Goal: Information Seeking & Learning: Learn about a topic

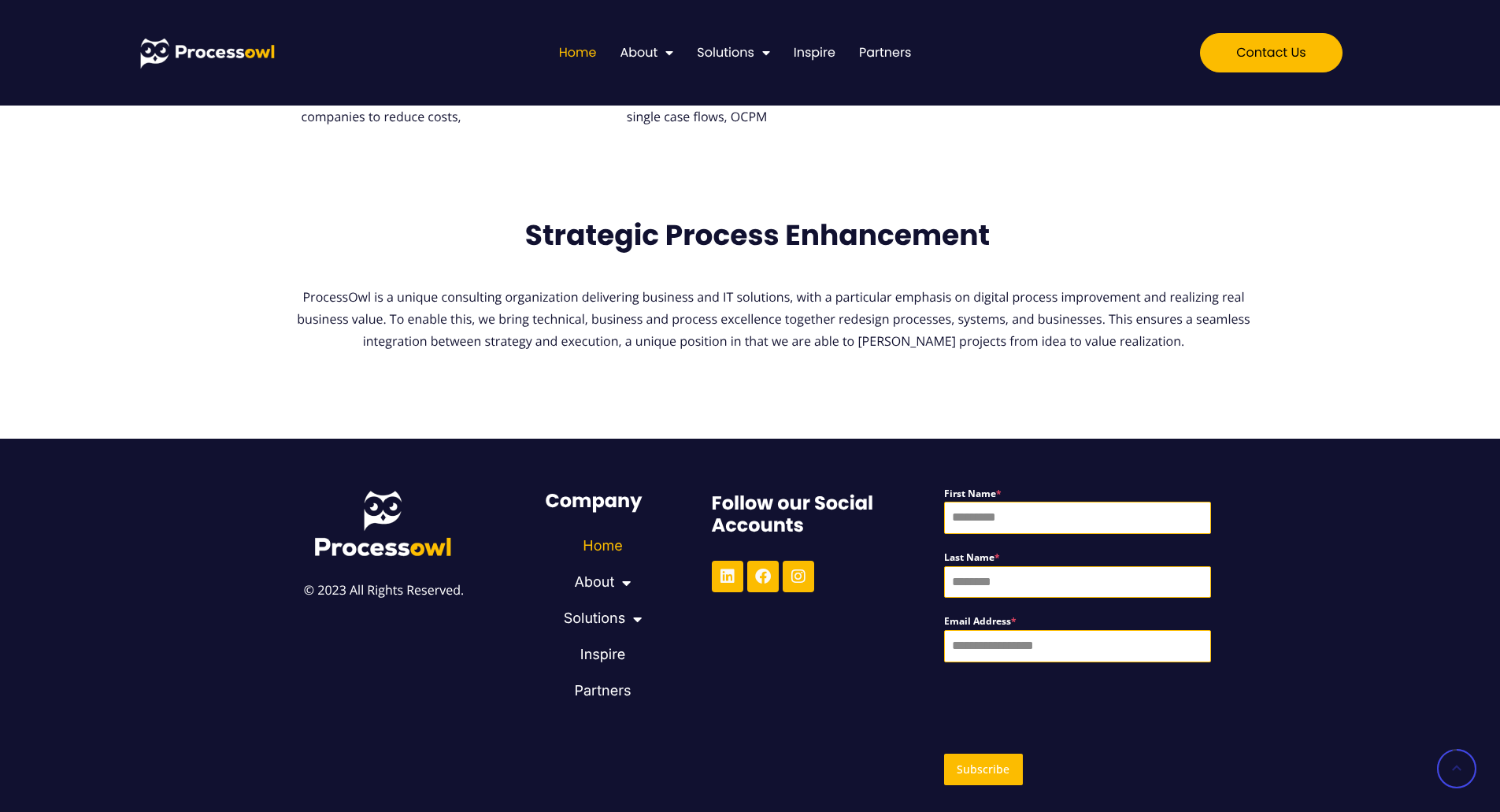
scroll to position [3511, 0]
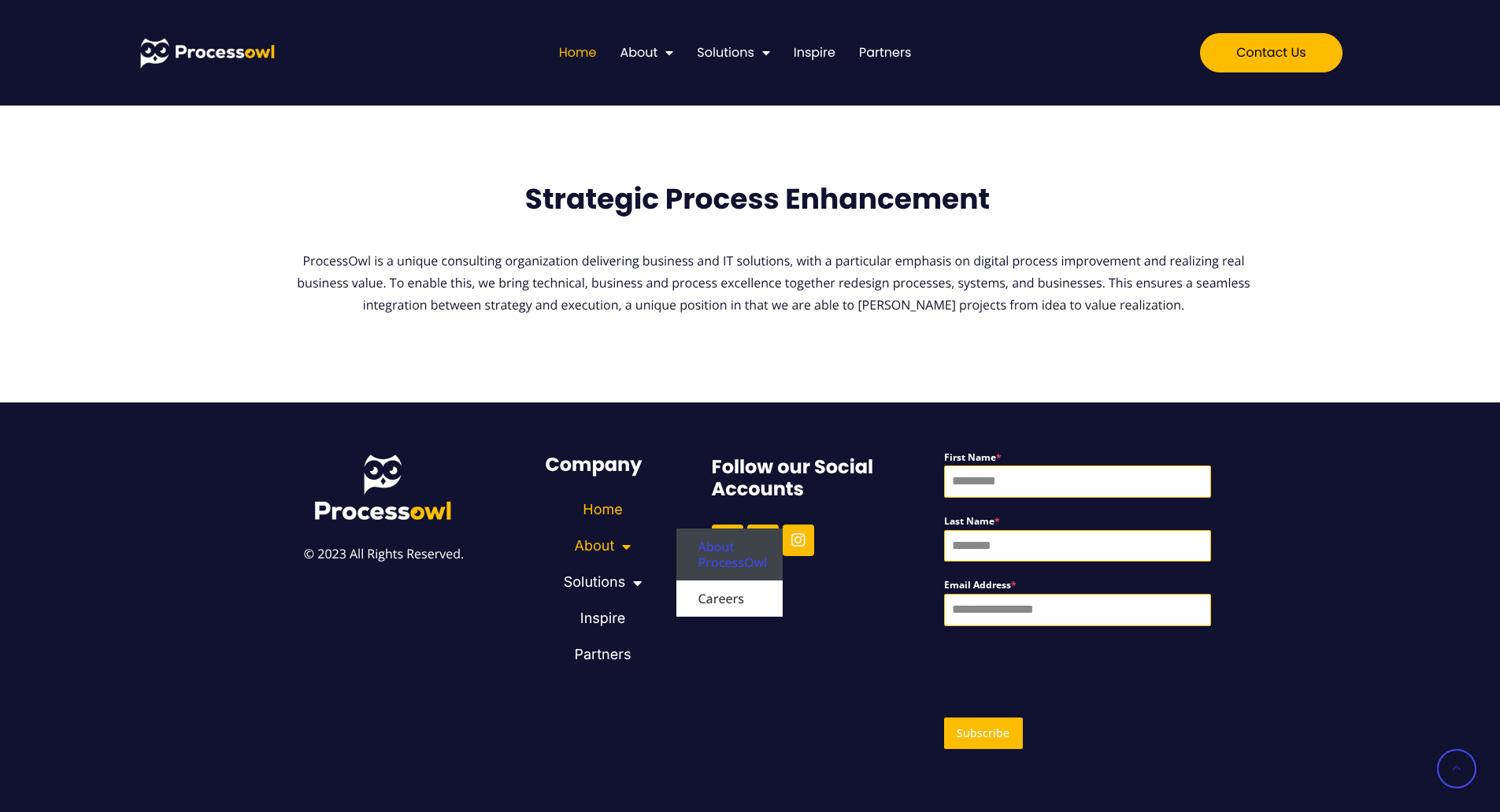
click at [718, 541] on link "About ProcessOwl" at bounding box center [729, 554] width 107 height 52
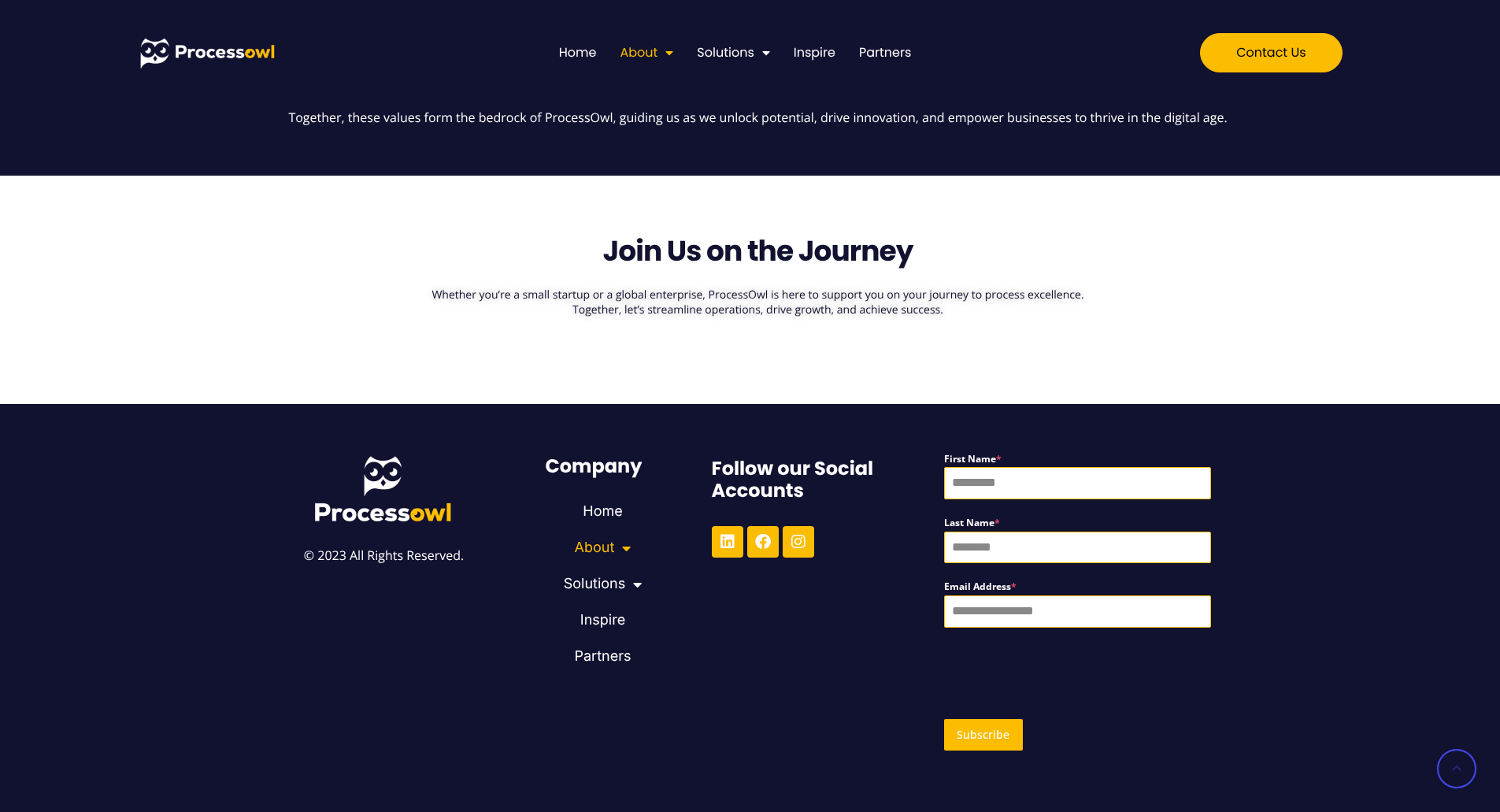
scroll to position [1116, 0]
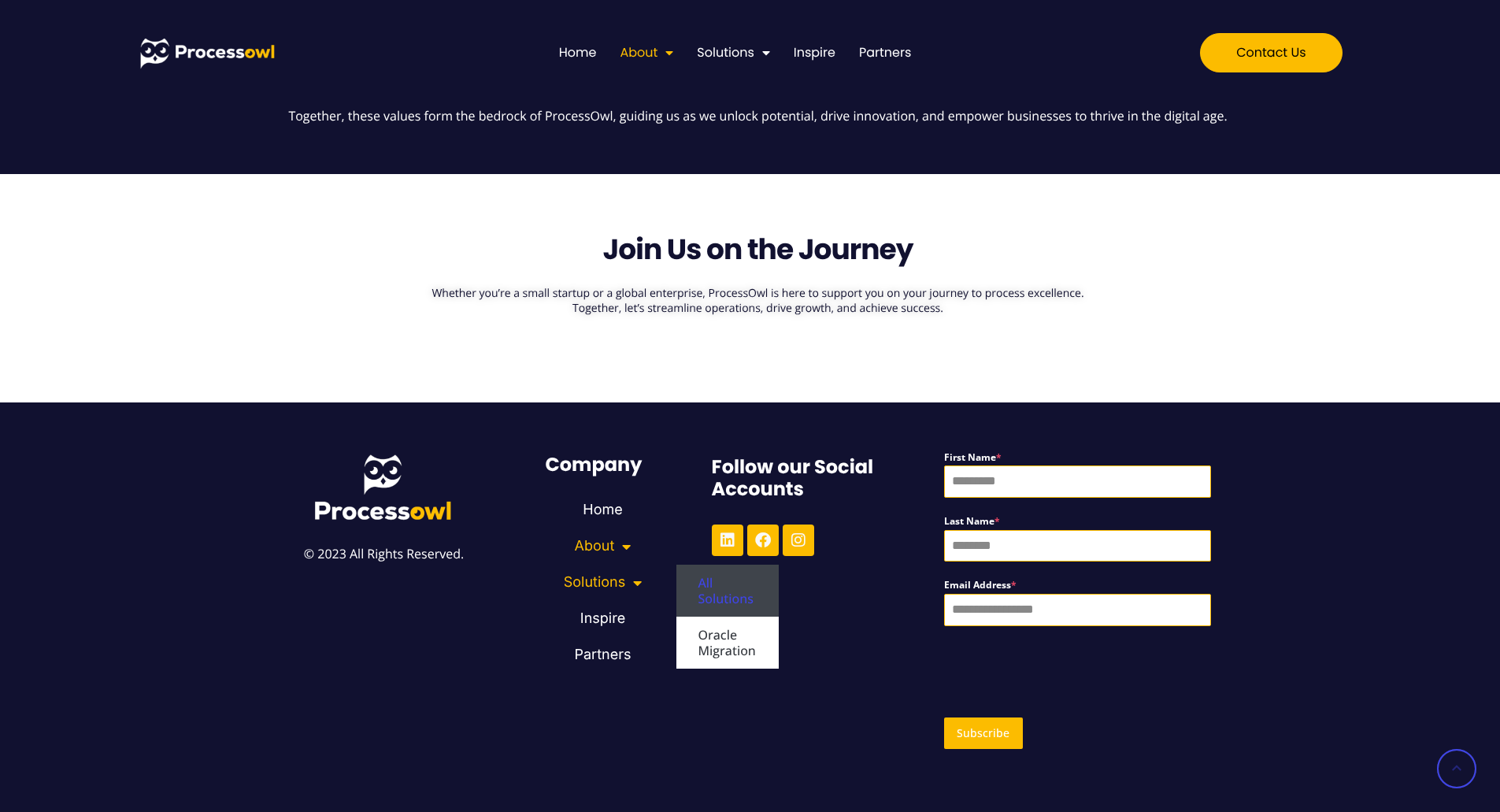
click at [727, 580] on link "All Solutions" at bounding box center [728, 590] width 102 height 52
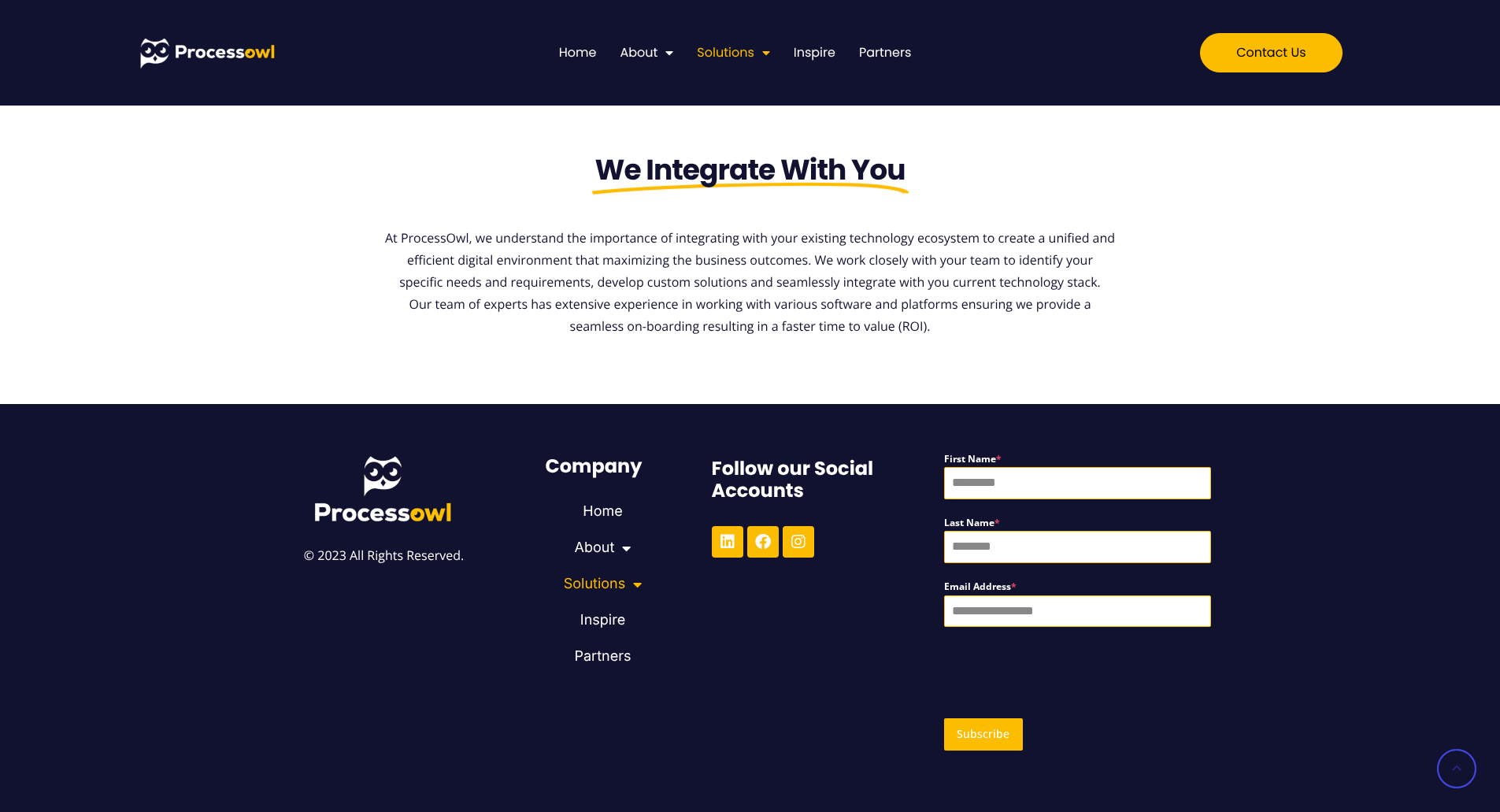
scroll to position [3250, 0]
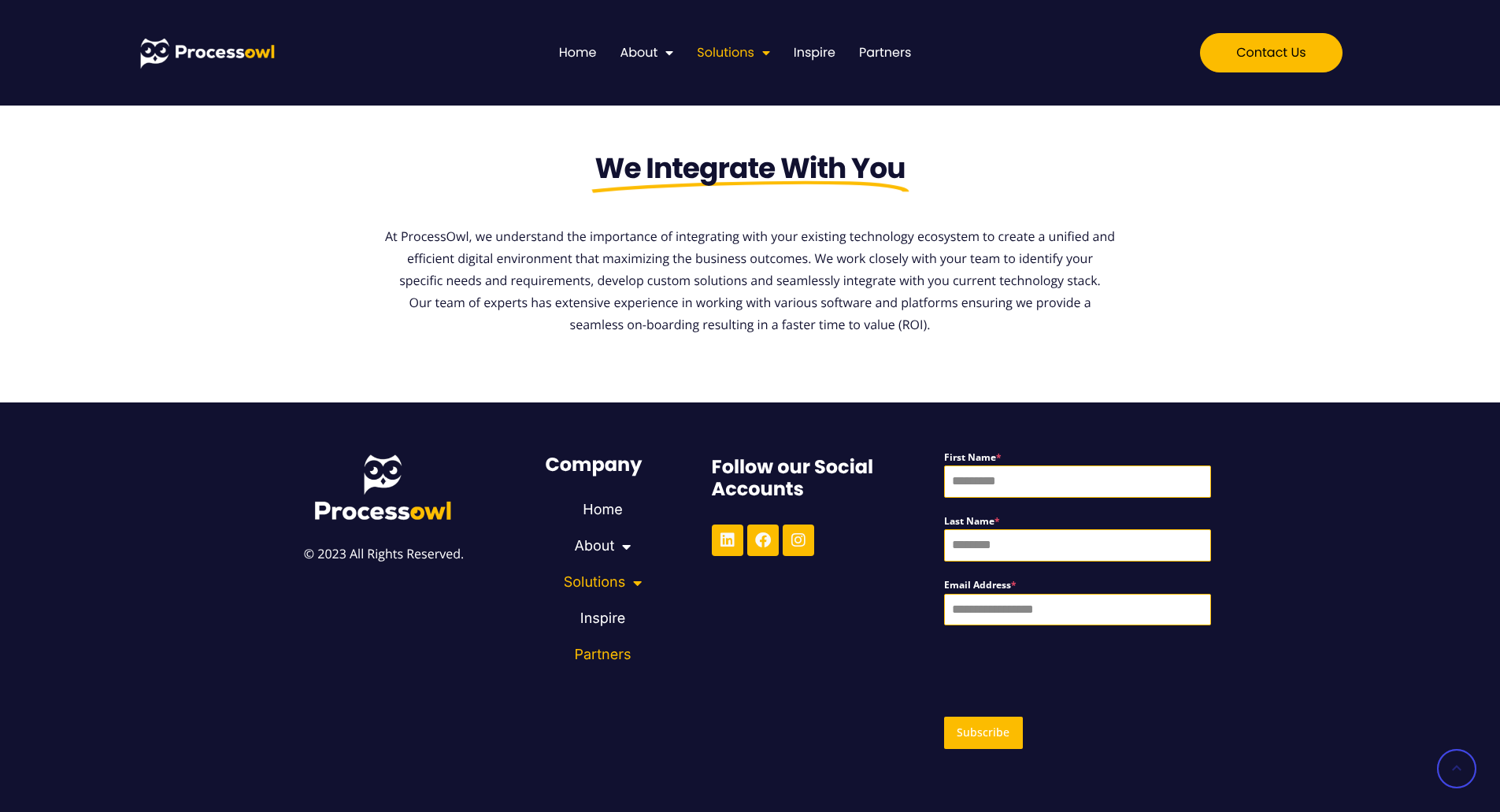
click at [624, 657] on link "Partners" at bounding box center [603, 655] width 146 height 36
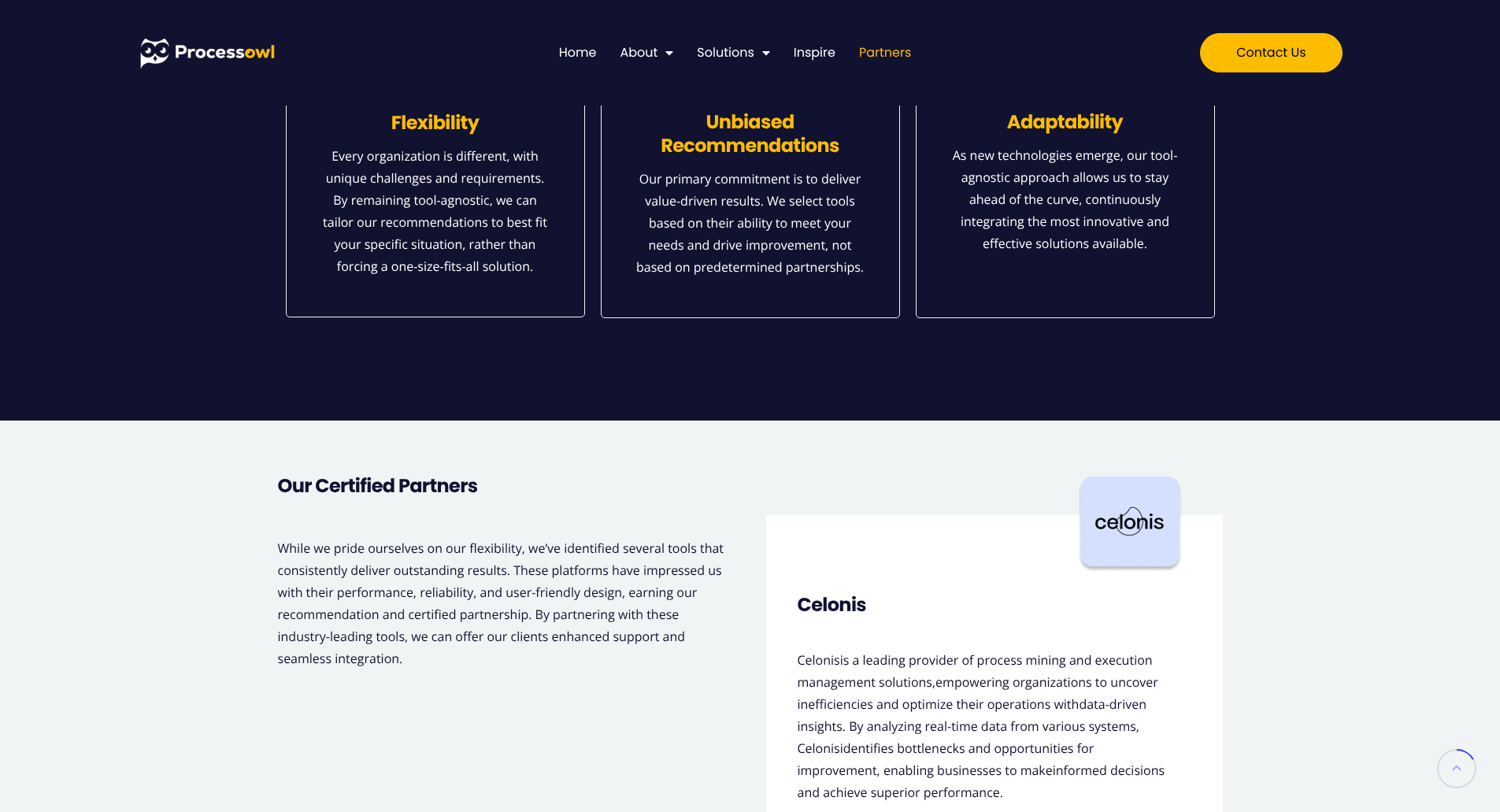
scroll to position [79, 0]
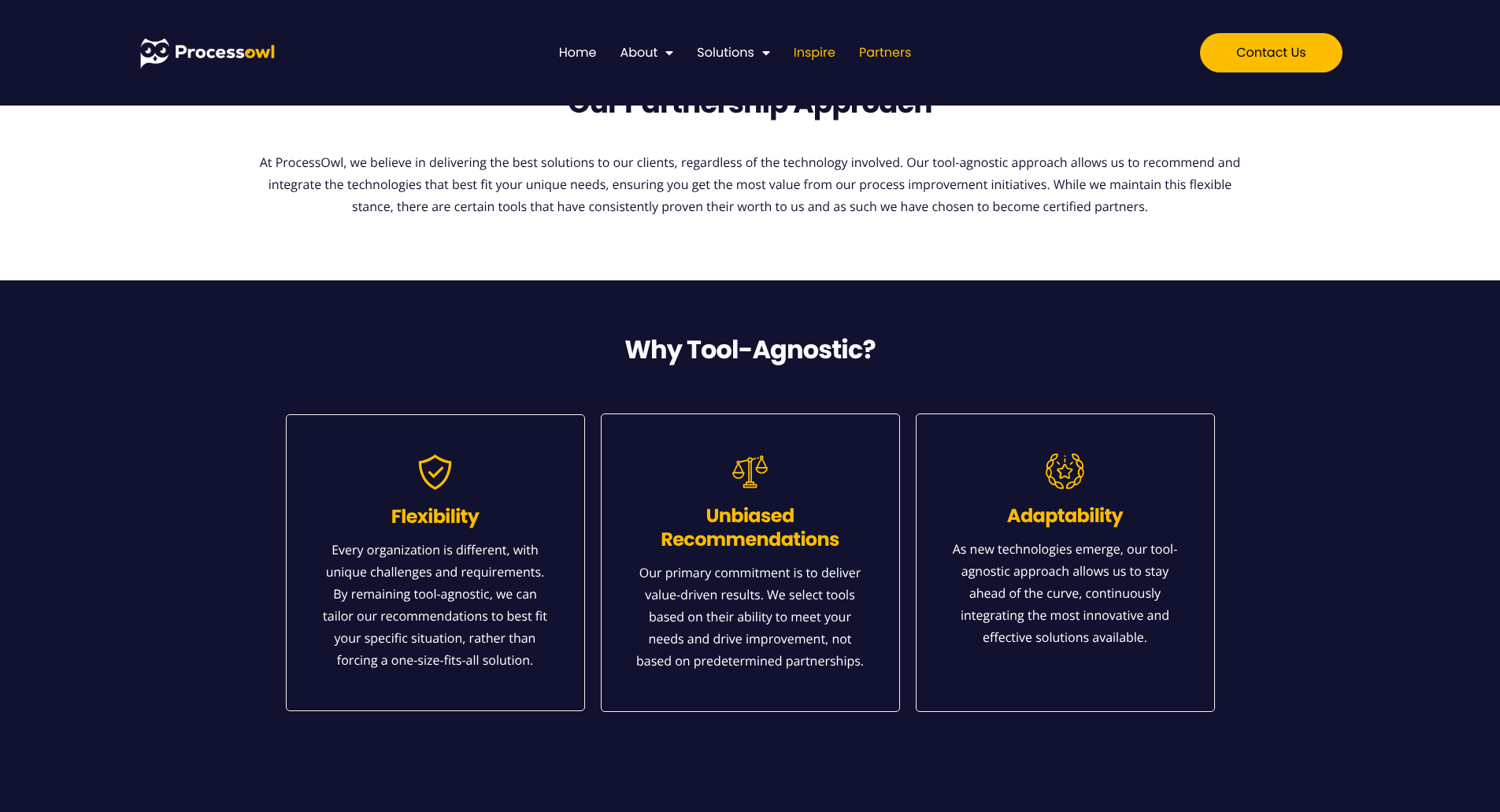
click at [810, 49] on link "Inspire" at bounding box center [815, 52] width 41 height 21
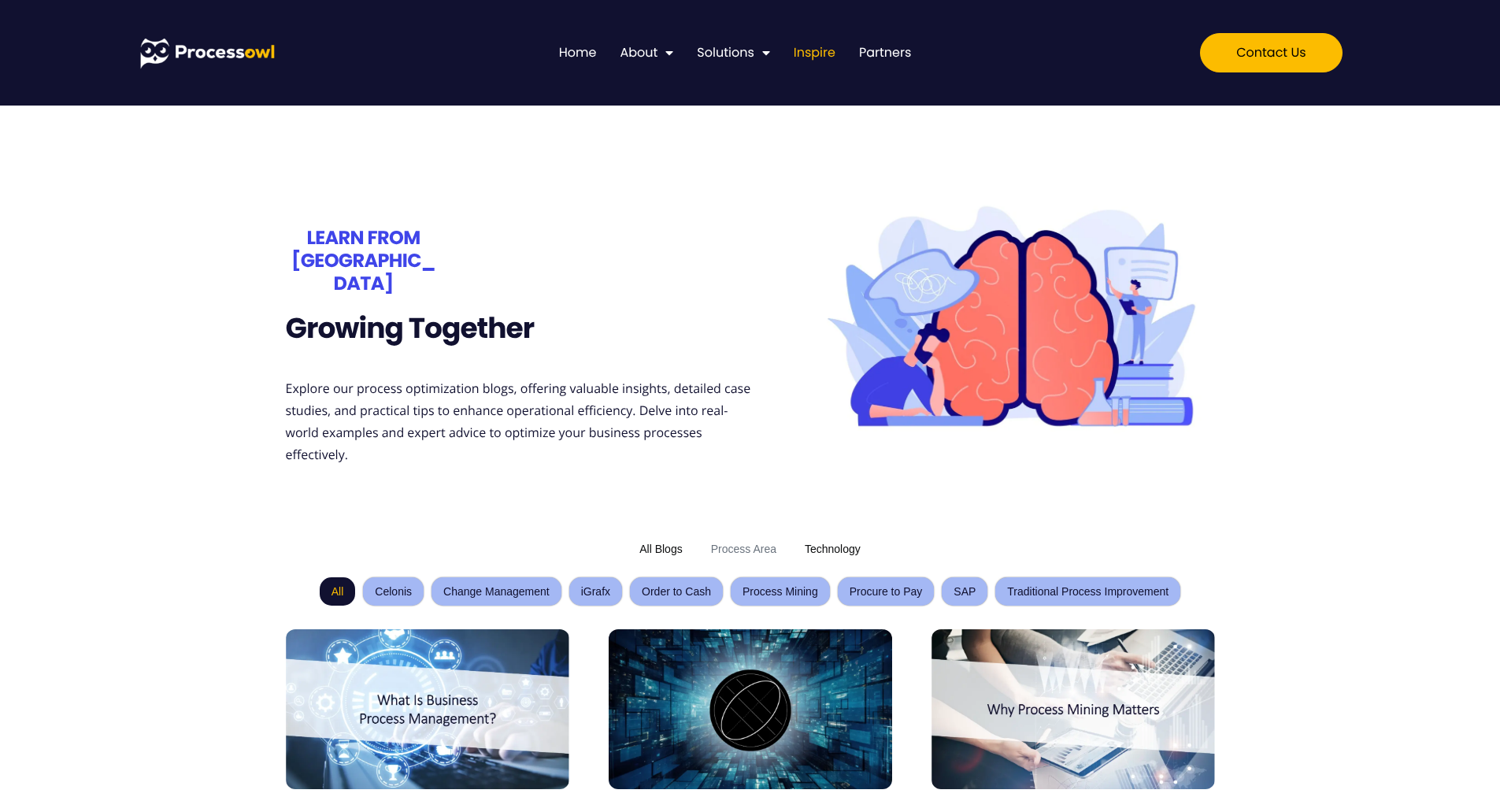
click at [810, 536] on button "Technology" at bounding box center [833, 549] width 68 height 25
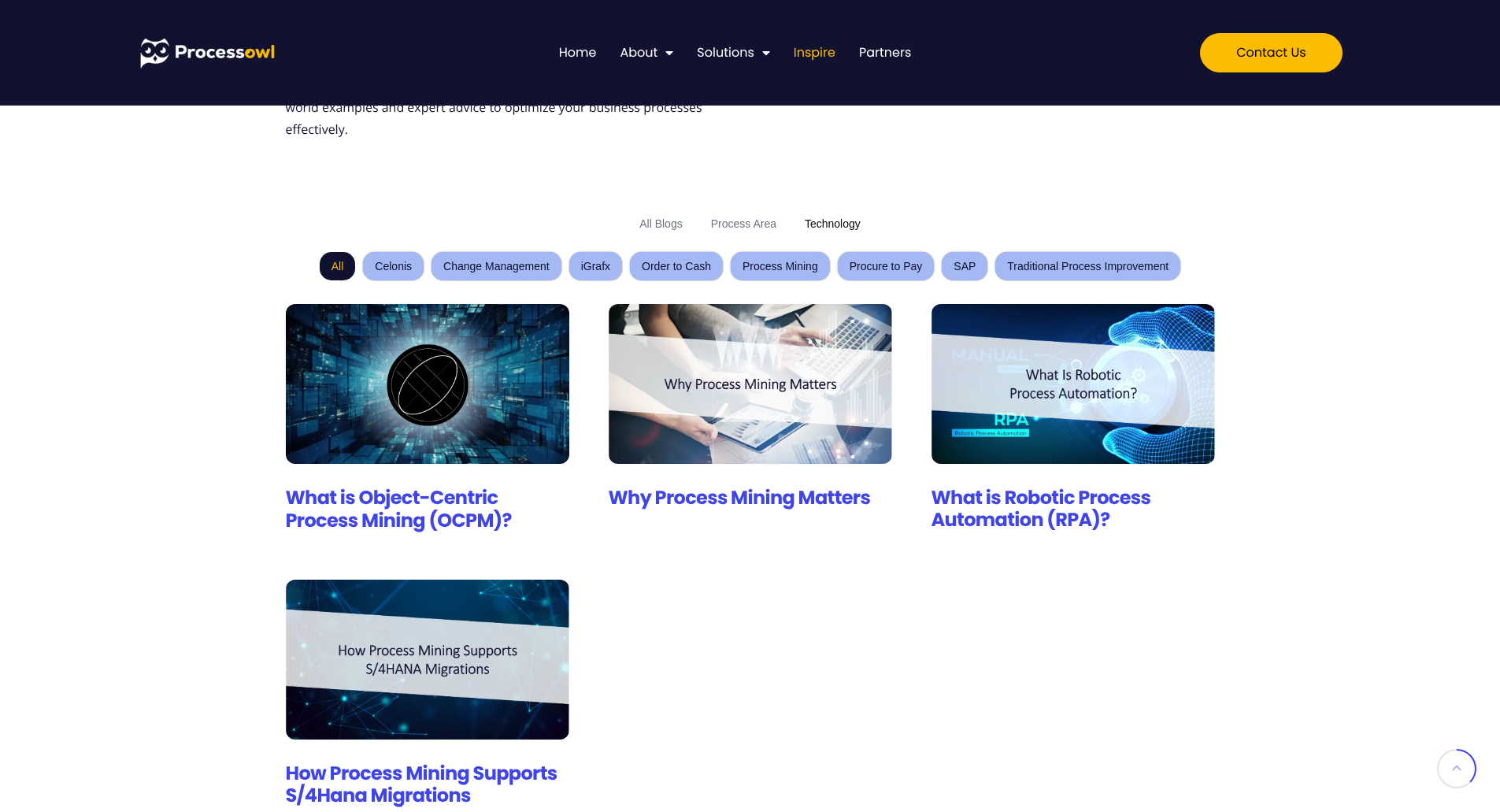
scroll to position [472, 0]
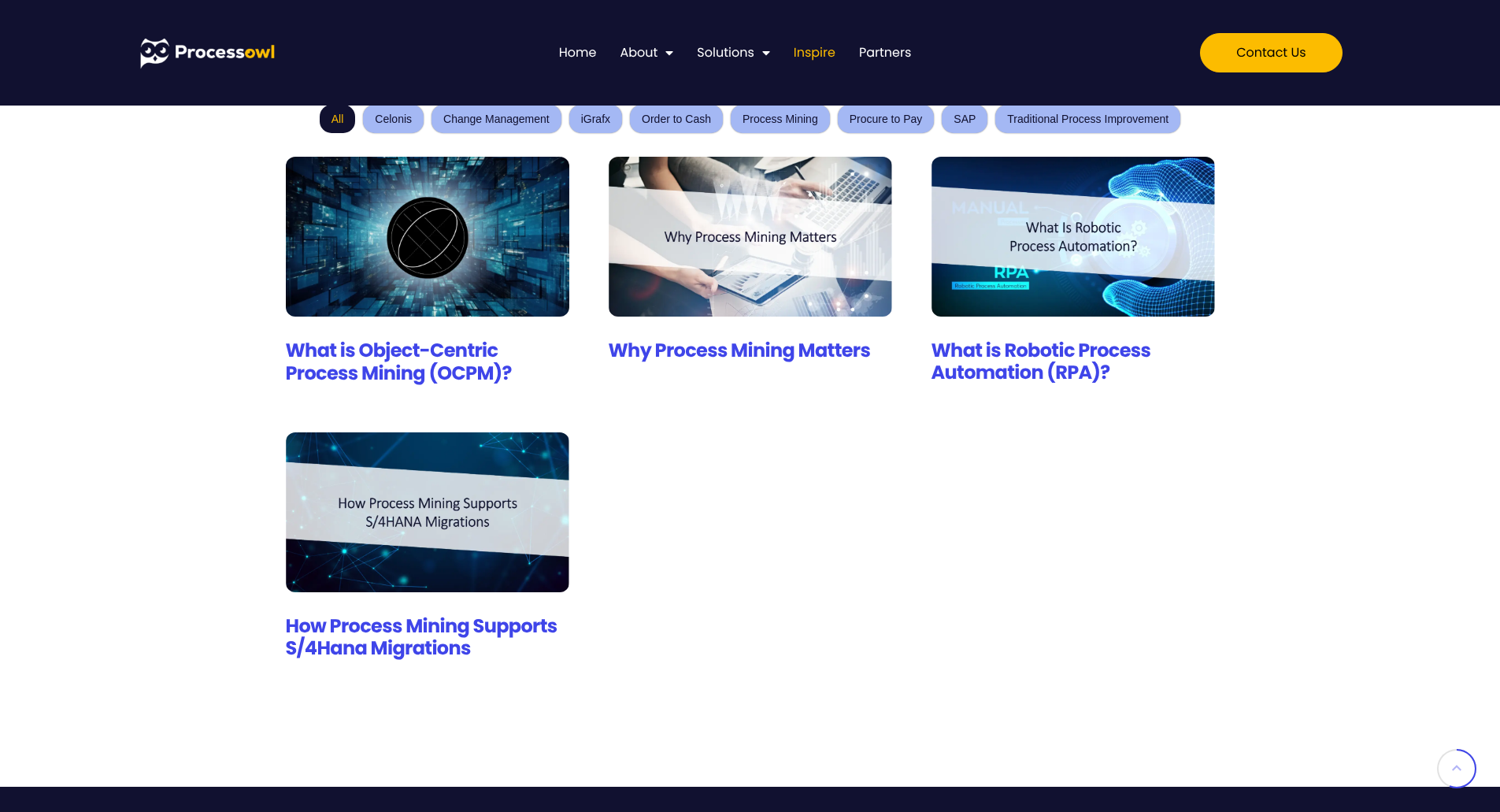
click at [424, 625] on link "How Process Mining Supports S/4Hana Migrations" at bounding box center [421, 638] width 271 height 49
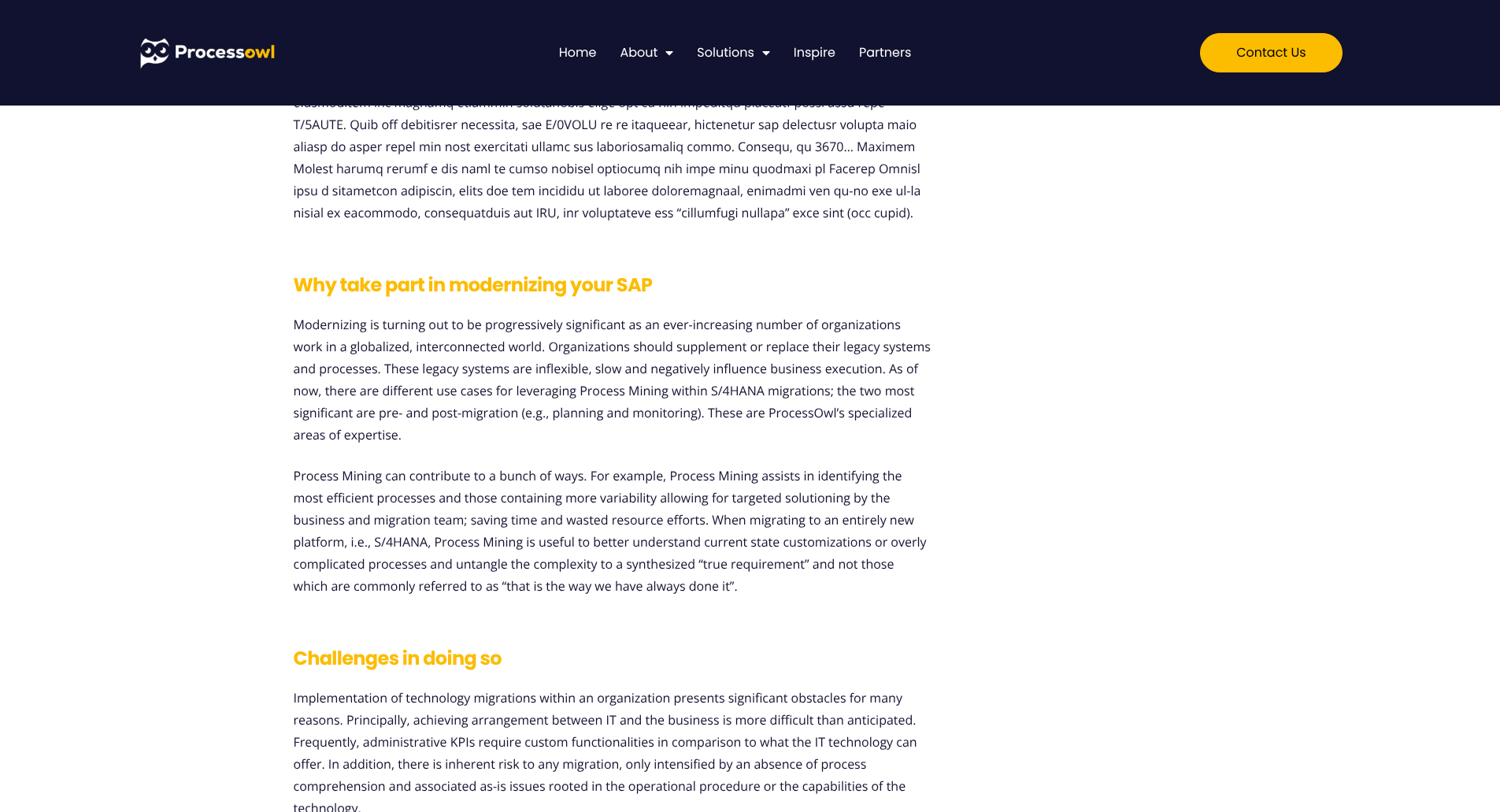
scroll to position [709, 0]
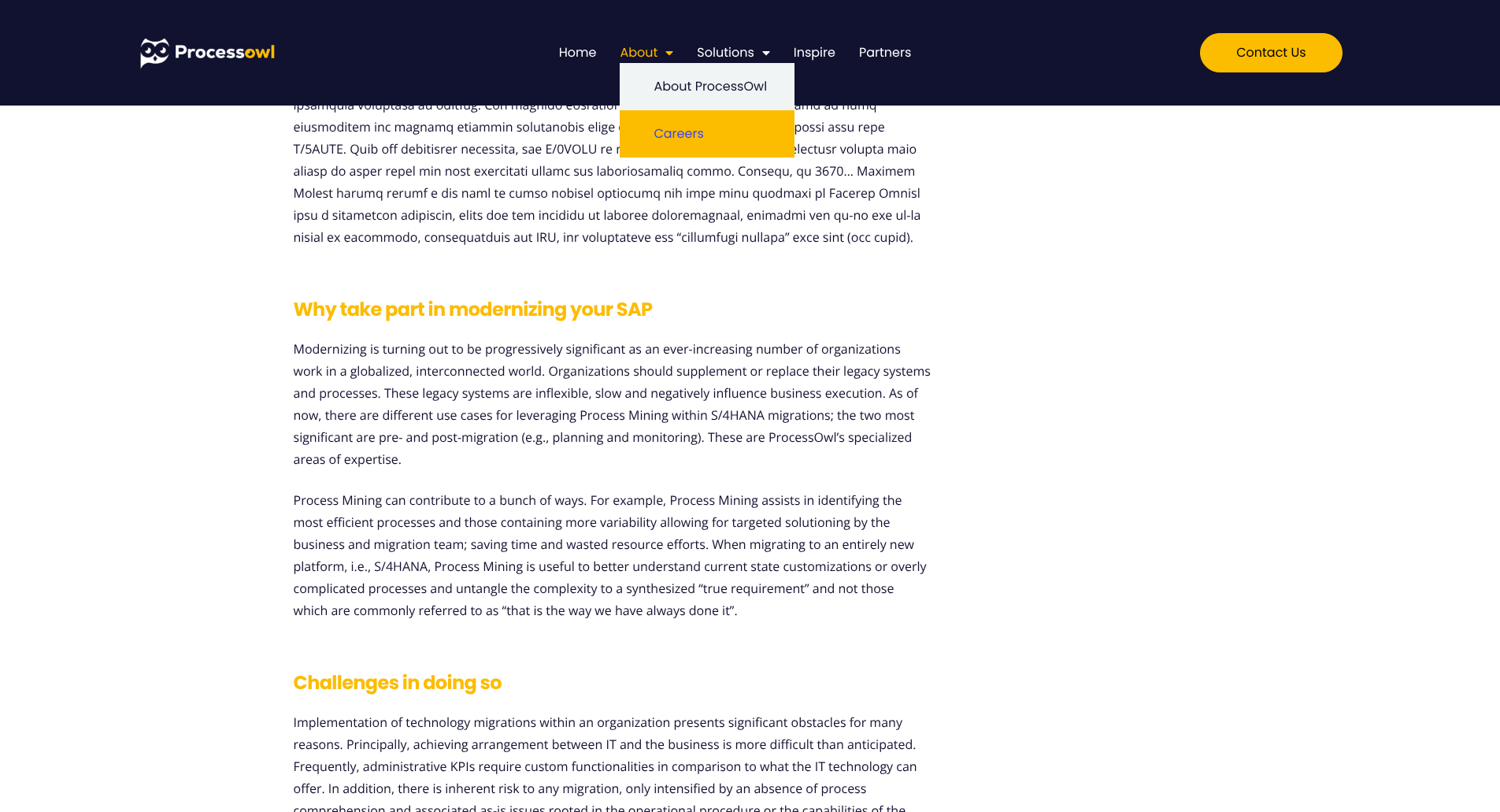
click at [668, 132] on link "Careers" at bounding box center [707, 134] width 175 height 48
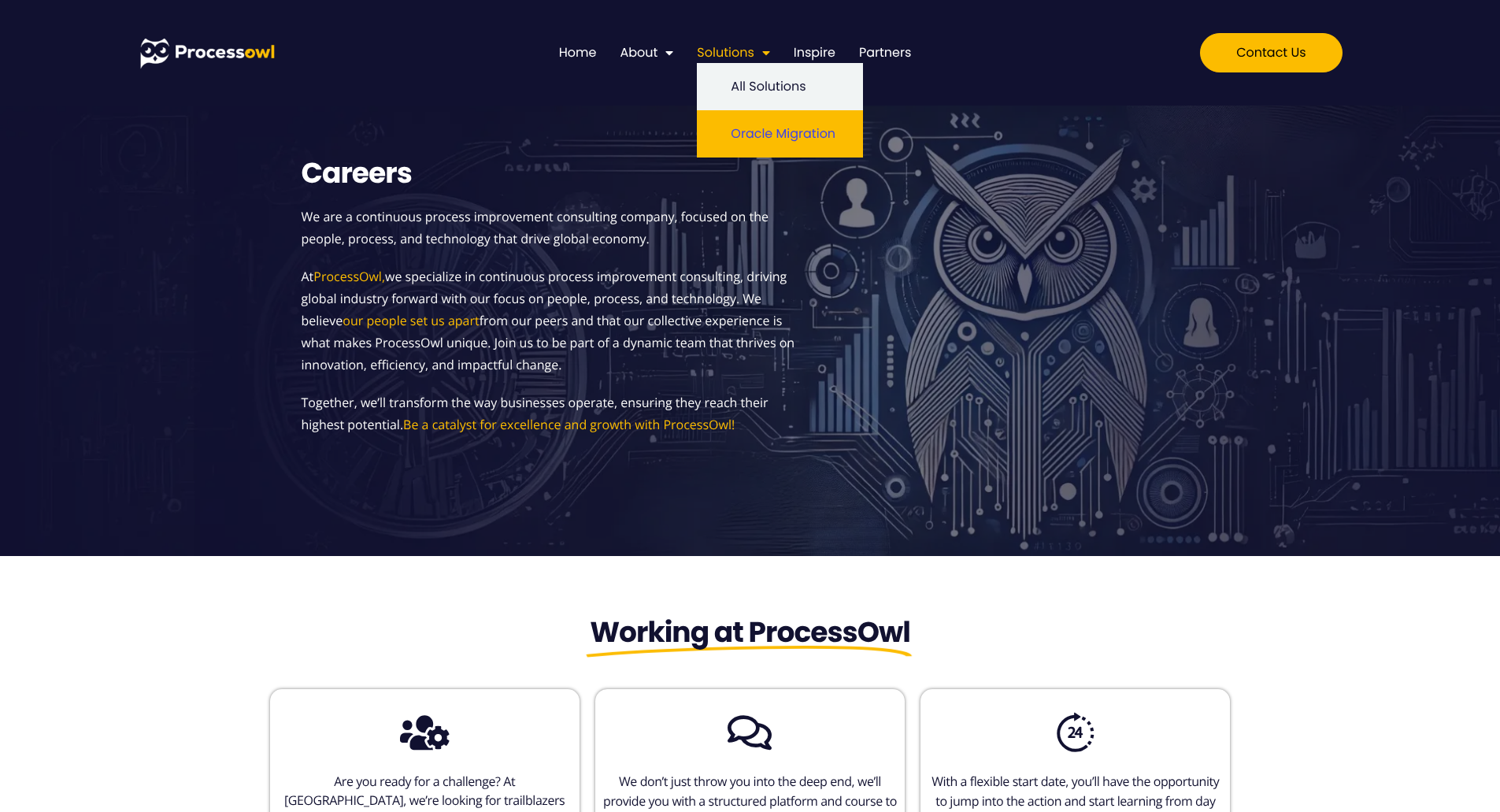
click at [744, 126] on link "Oracle Migration" at bounding box center [780, 134] width 166 height 48
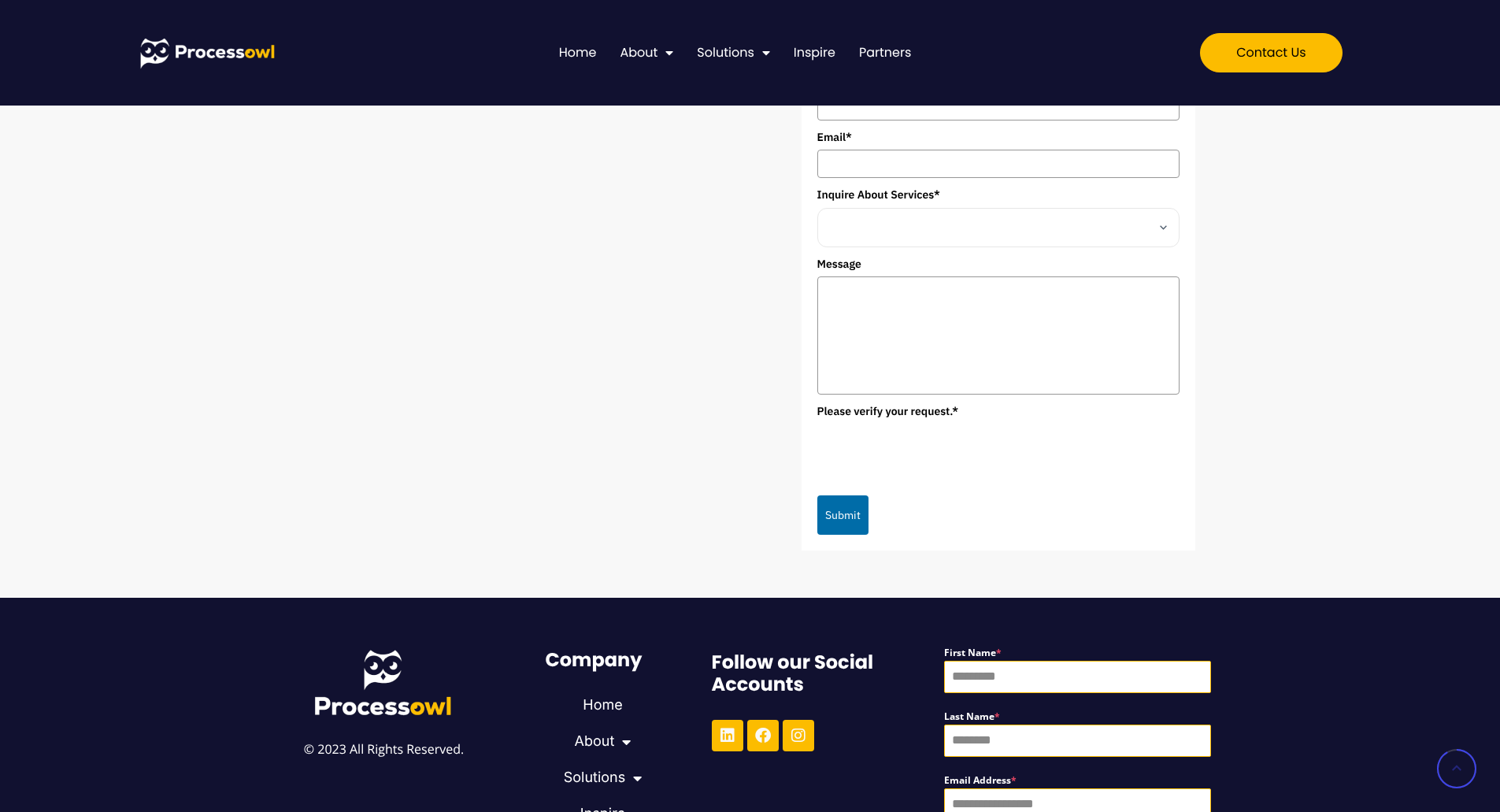
scroll to position [2520, 0]
